Goal: Information Seeking & Learning: Learn about a topic

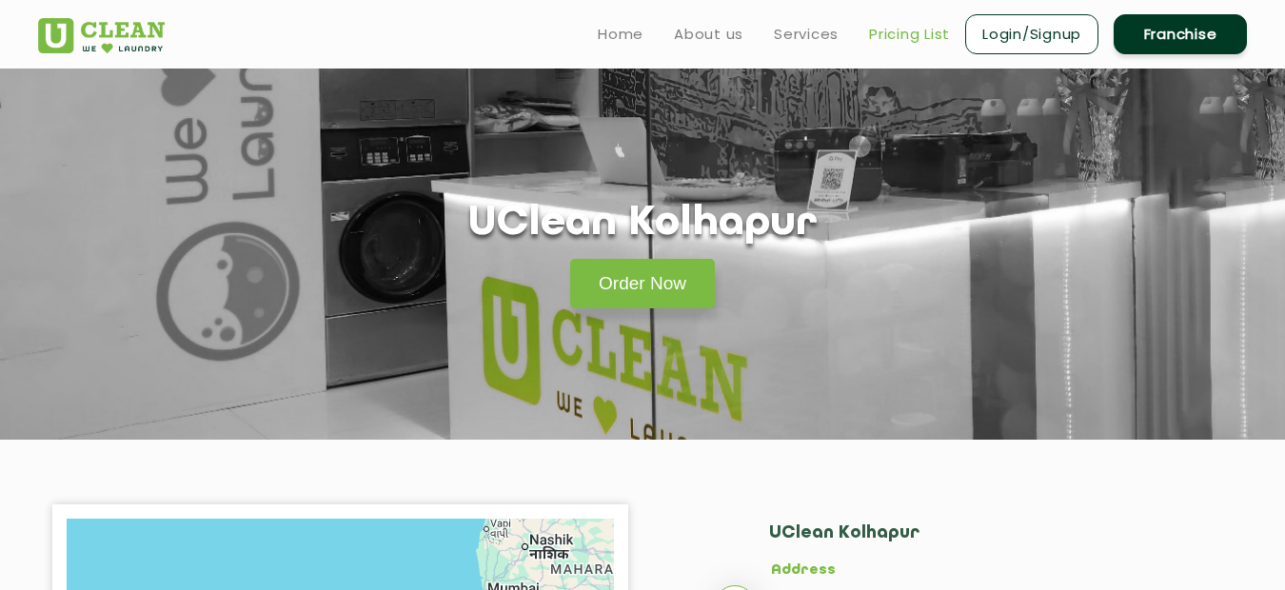
click at [885, 33] on link "Pricing List" at bounding box center [909, 34] width 81 height 23
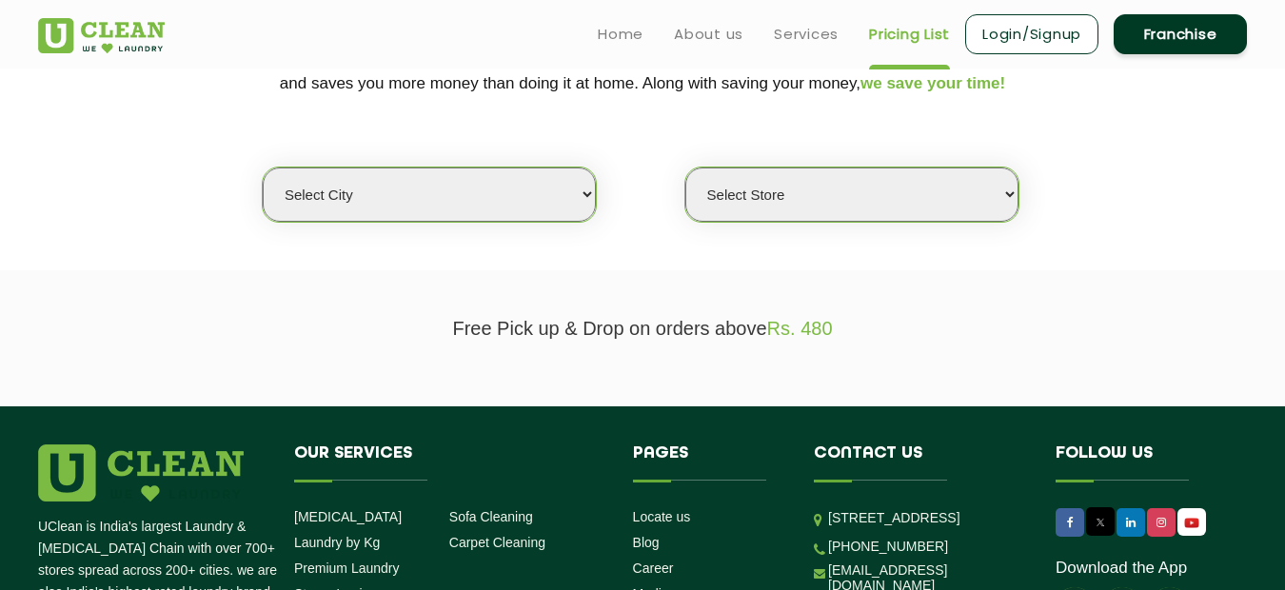
scroll to position [418, 0]
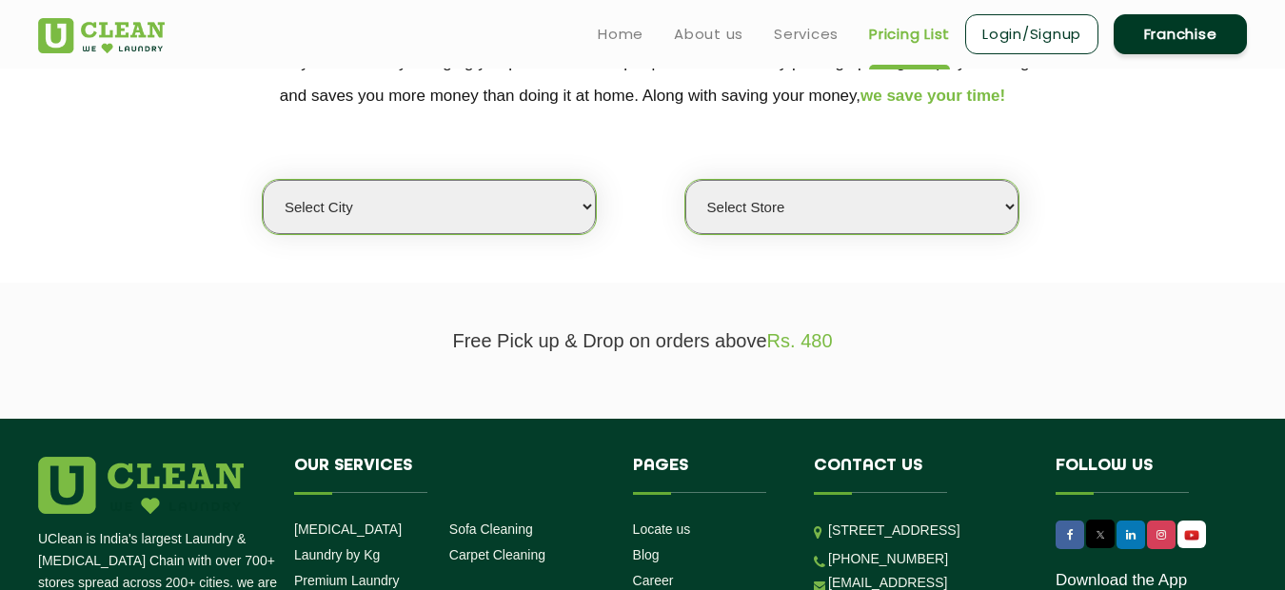
click at [584, 205] on select "Select city [GEOGRAPHIC_DATA] [GEOGRAPHIC_DATA] [GEOGRAPHIC_DATA] [GEOGRAPHIC_D…" at bounding box center [429, 207] width 333 height 54
select select "41"
click at [263, 180] on select "Select city [GEOGRAPHIC_DATA] [GEOGRAPHIC_DATA] [GEOGRAPHIC_DATA] [GEOGRAPHIC_D…" at bounding box center [429, 207] width 333 height 54
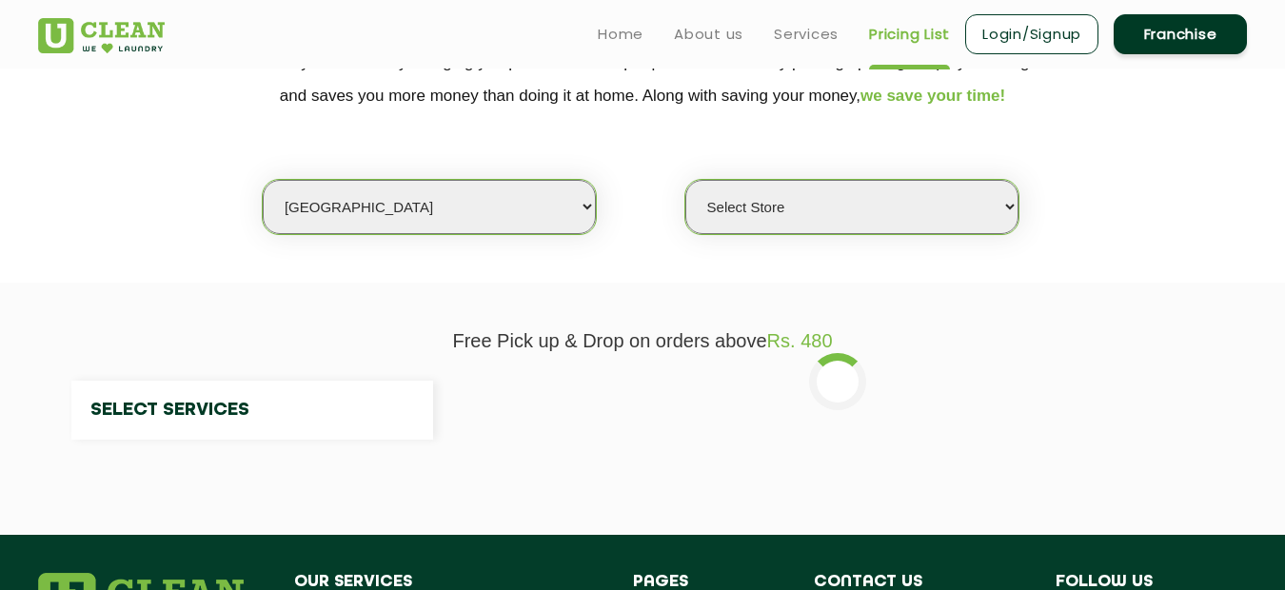
select select "0"
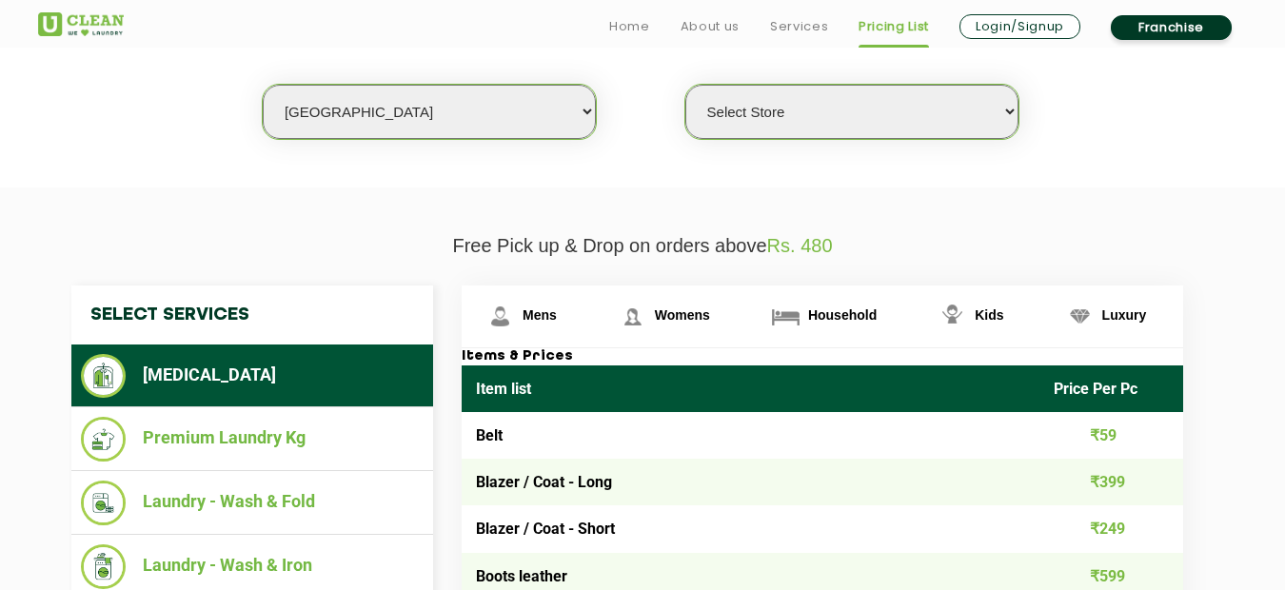
scroll to position [704, 0]
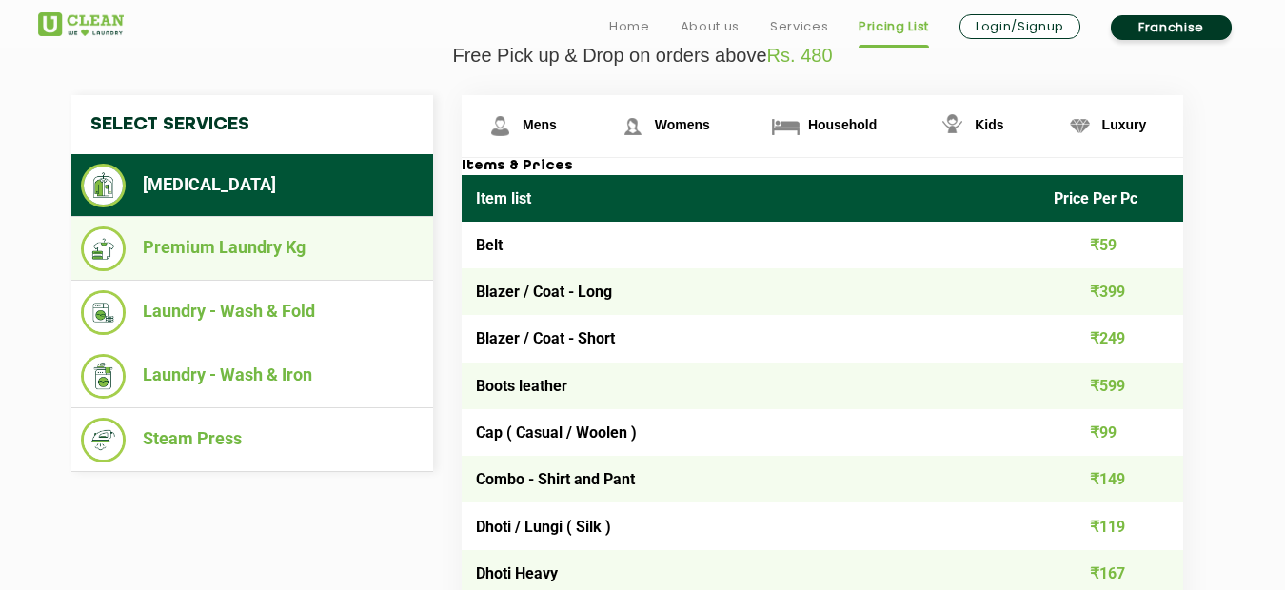
click at [223, 252] on li "Premium Laundry Kg" at bounding box center [252, 249] width 343 height 45
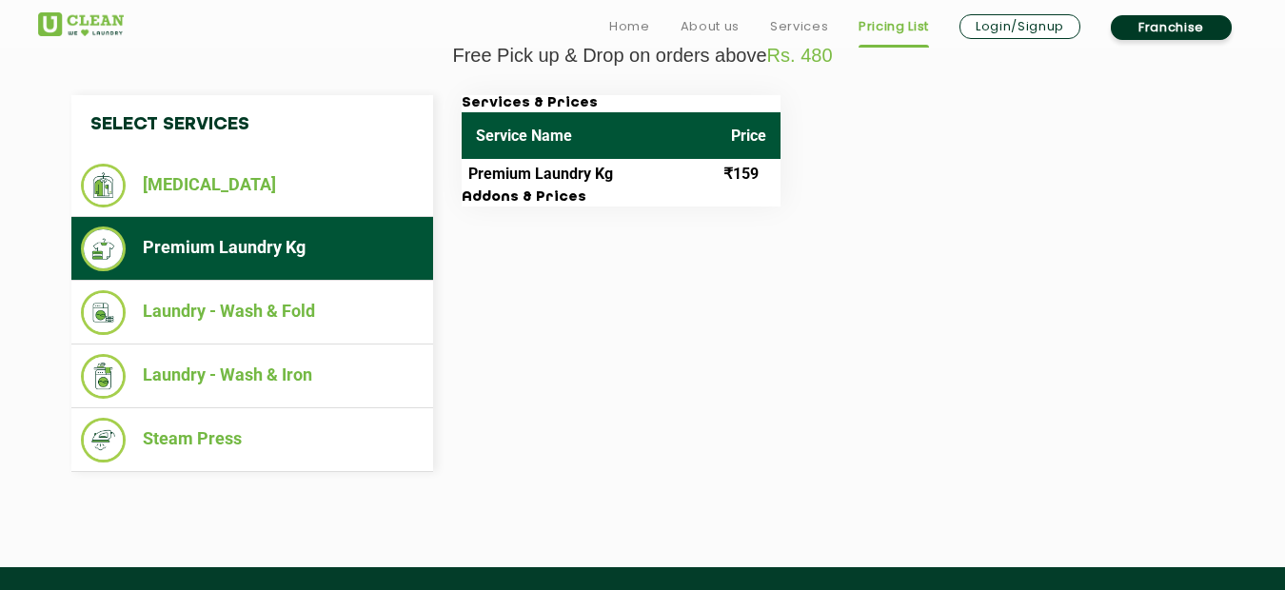
click at [808, 169] on div "Services & Prices Service Name Price Premium Laundry Kg ₹159 Addons & Prices" at bounding box center [837, 150] width 781 height 111
click at [840, 162] on div "Services & Prices Service Name Price Premium Laundry Kg ₹159 Addons & Prices" at bounding box center [837, 150] width 781 height 111
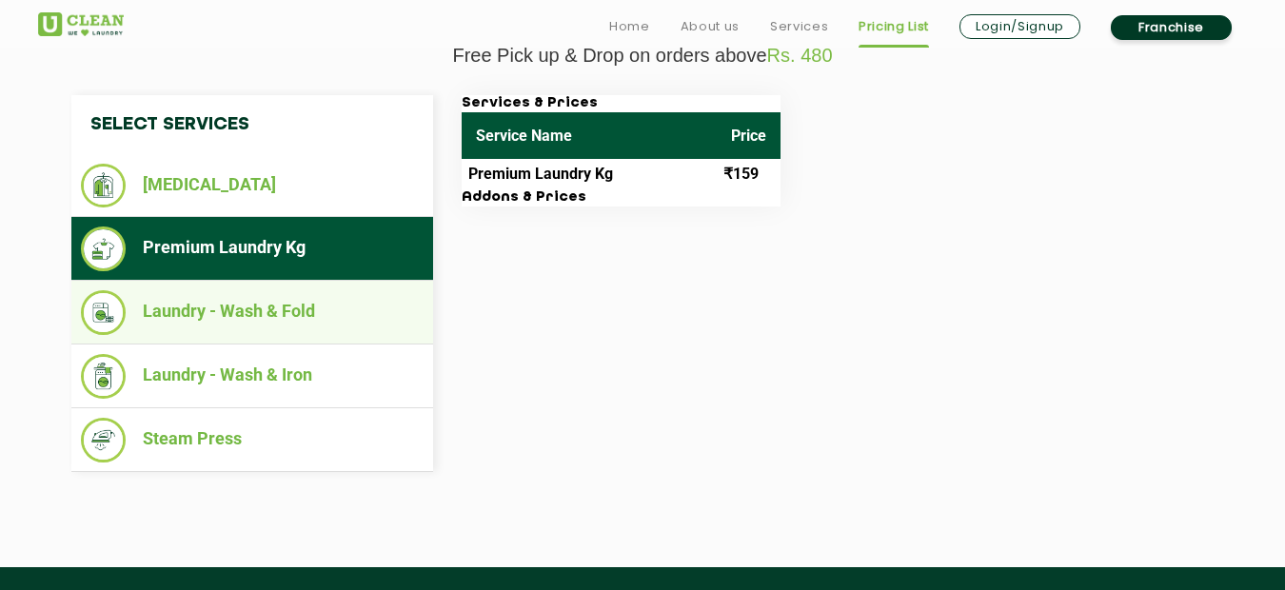
click at [237, 314] on li "Laundry - Wash & Fold" at bounding box center [252, 312] width 343 height 45
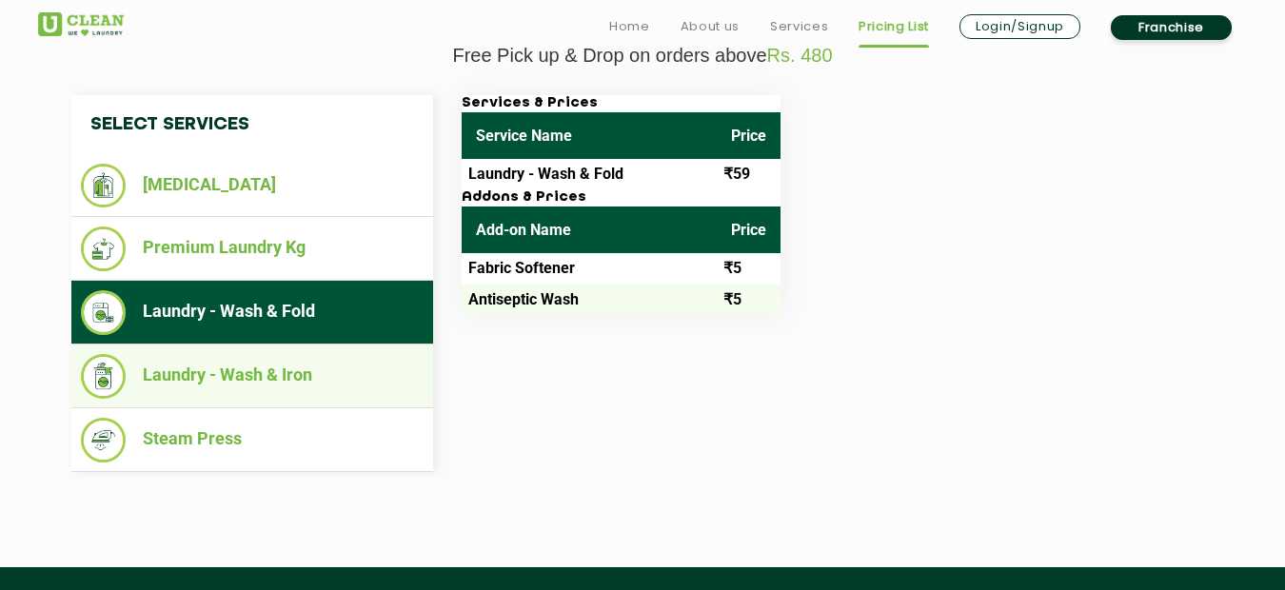
click at [224, 381] on li "Laundry - Wash & Iron" at bounding box center [252, 376] width 343 height 45
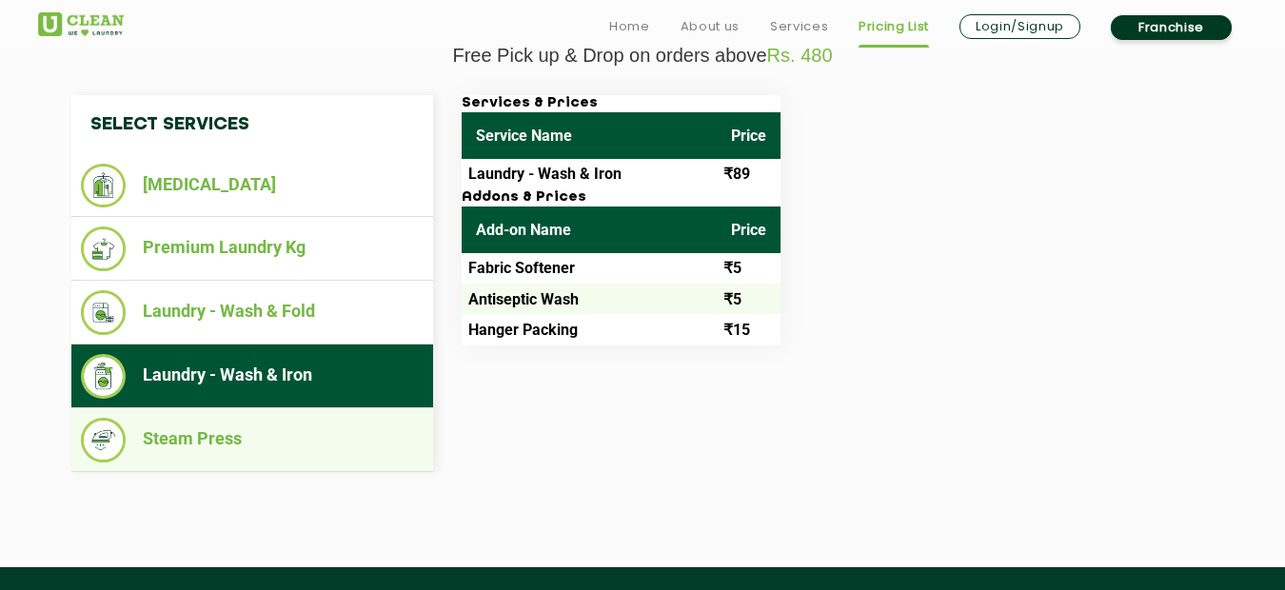
click at [194, 438] on li "Steam Press" at bounding box center [252, 440] width 343 height 45
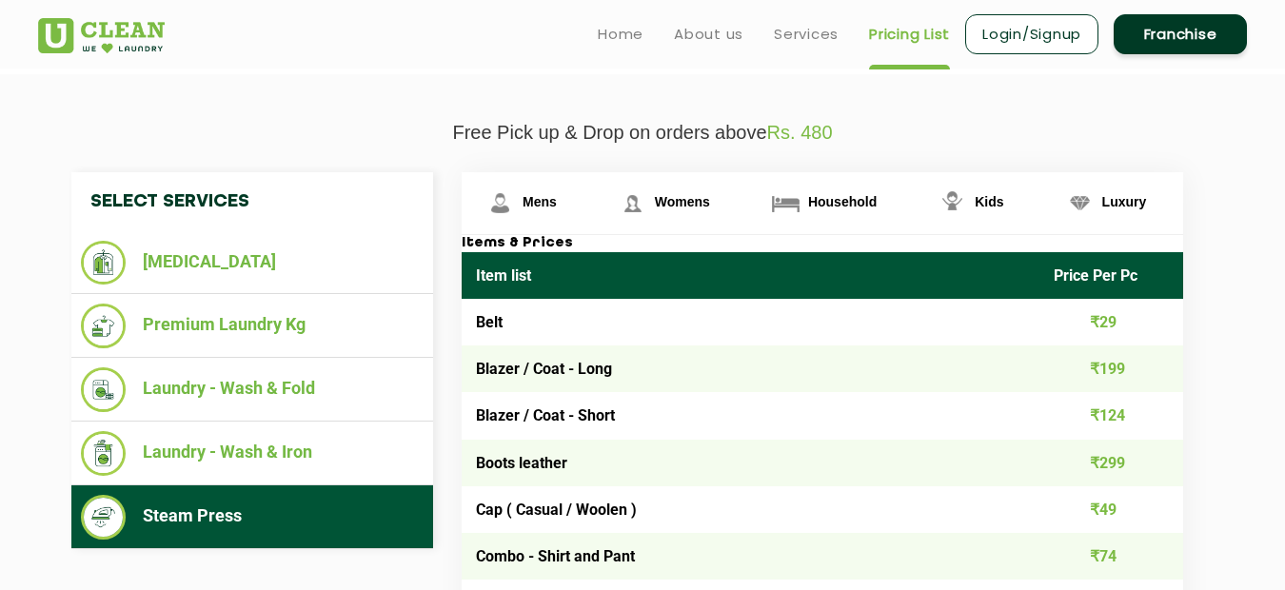
scroll to position [608, 0]
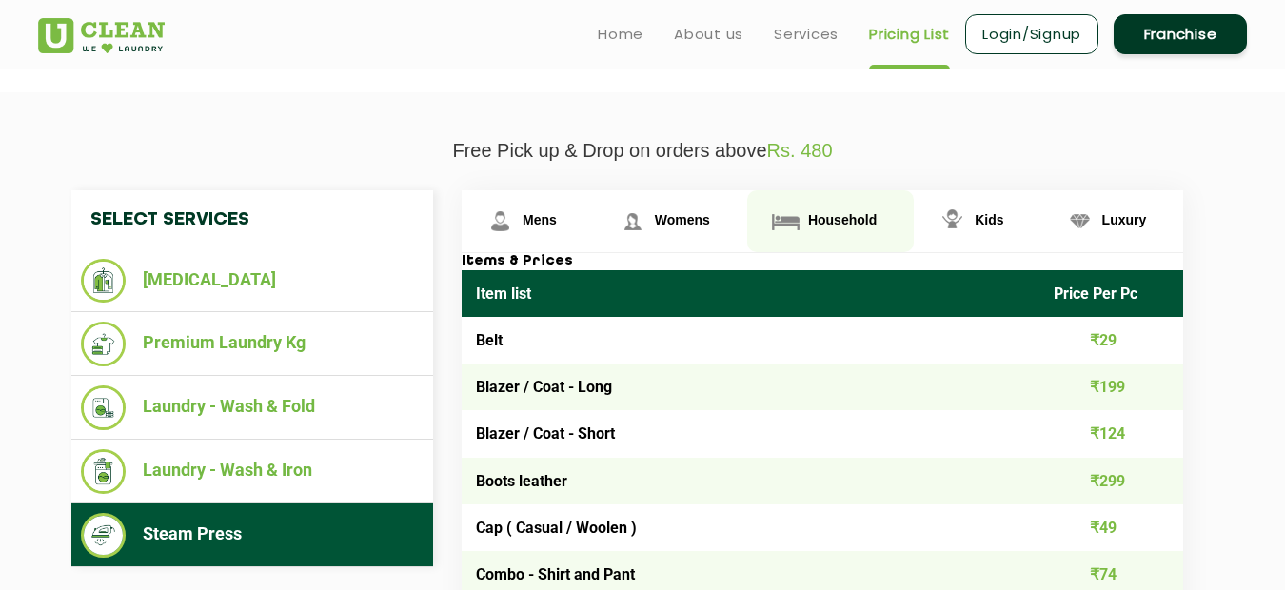
click at [841, 219] on span "Household" at bounding box center [842, 219] width 69 height 15
click at [843, 219] on span "Household" at bounding box center [842, 219] width 69 height 15
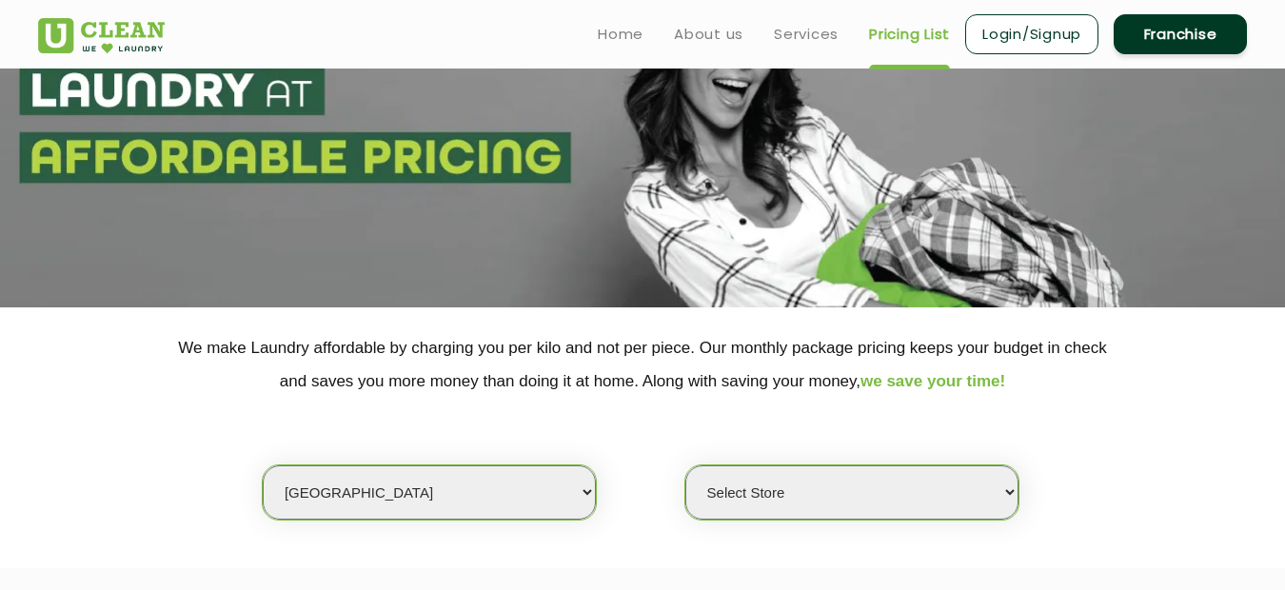
scroll to position [37, 0]
